Goal: Task Accomplishment & Management: Complete application form

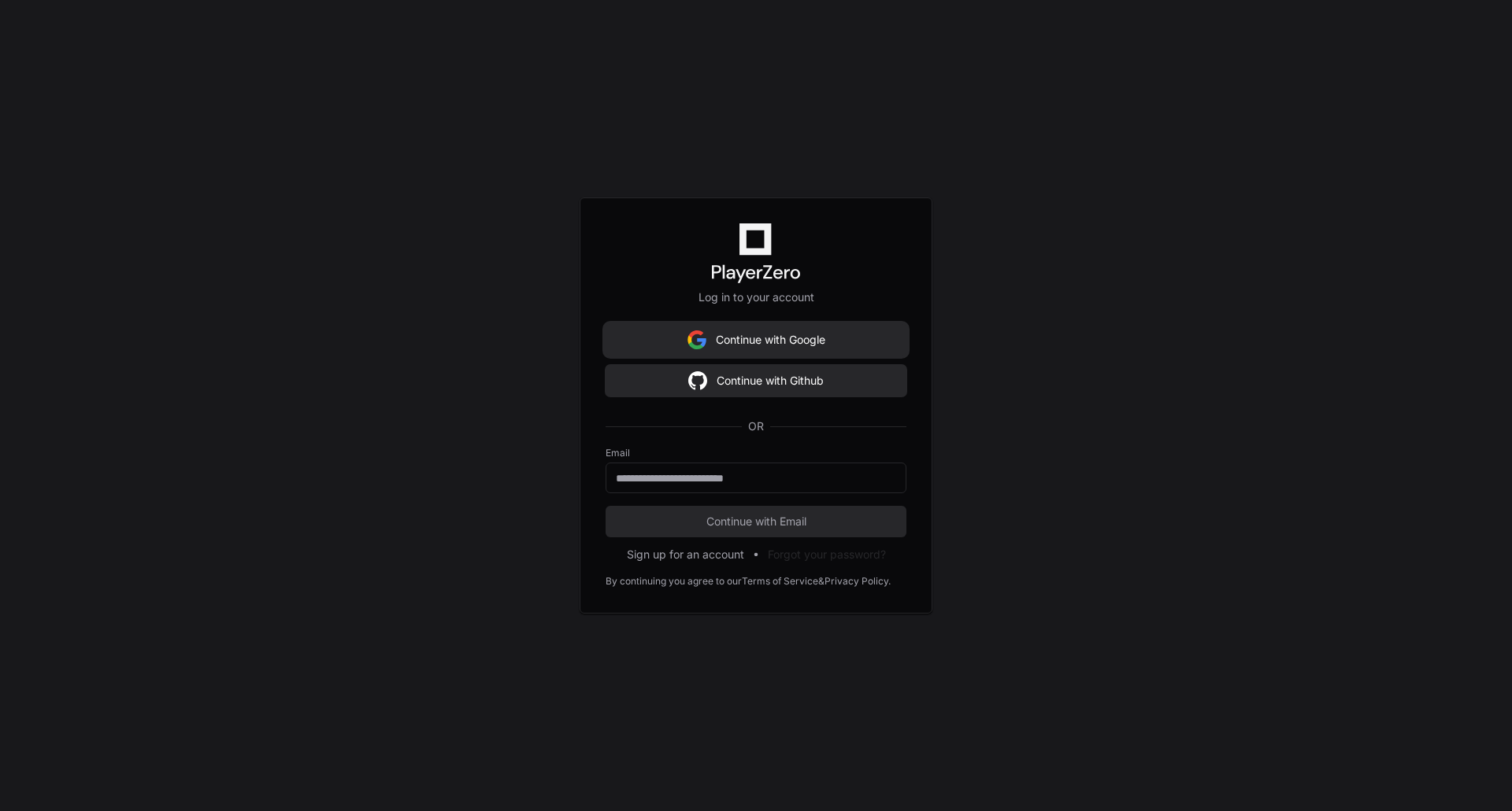
click at [798, 333] on button "Continue with Google" at bounding box center [756, 340] width 300 height 32
